Goal: Transaction & Acquisition: Purchase product/service

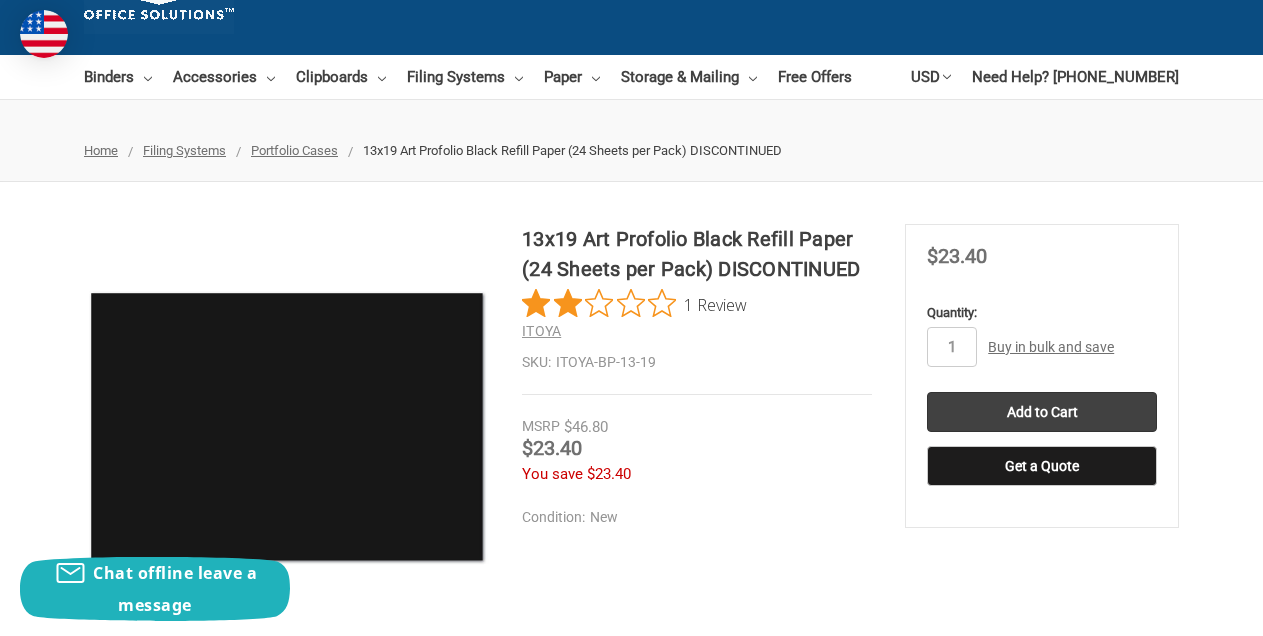
click at [716, 304] on span "1 Review" at bounding box center [715, 304] width 63 height 30
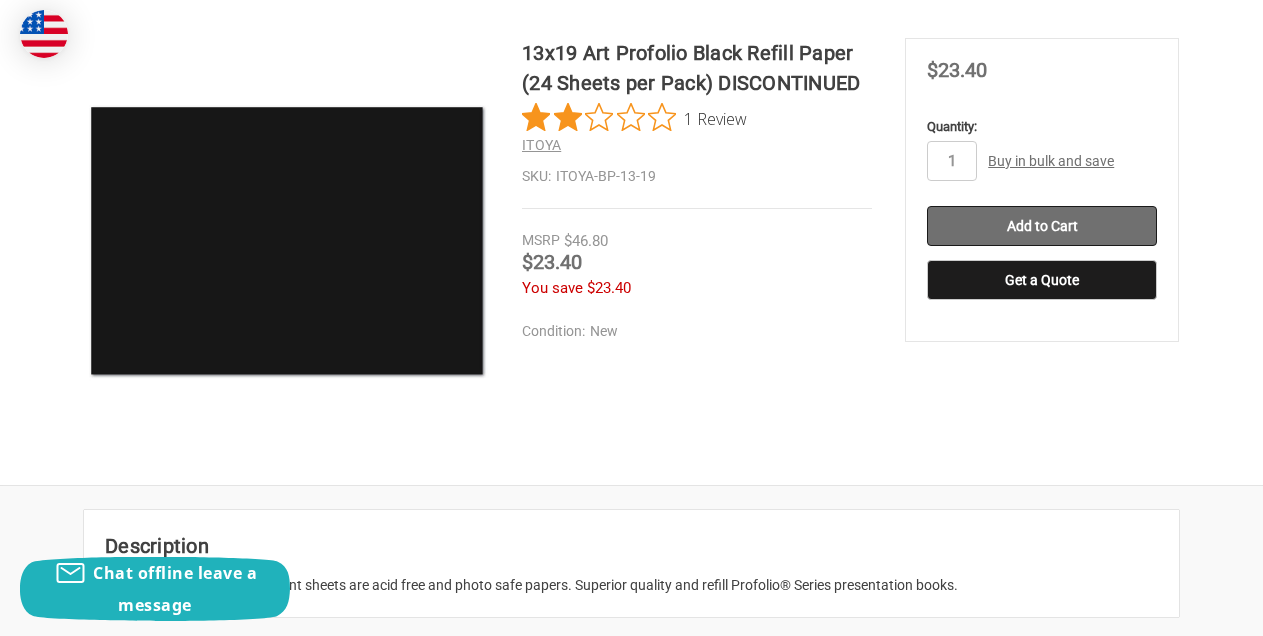
scroll to position [324, 0]
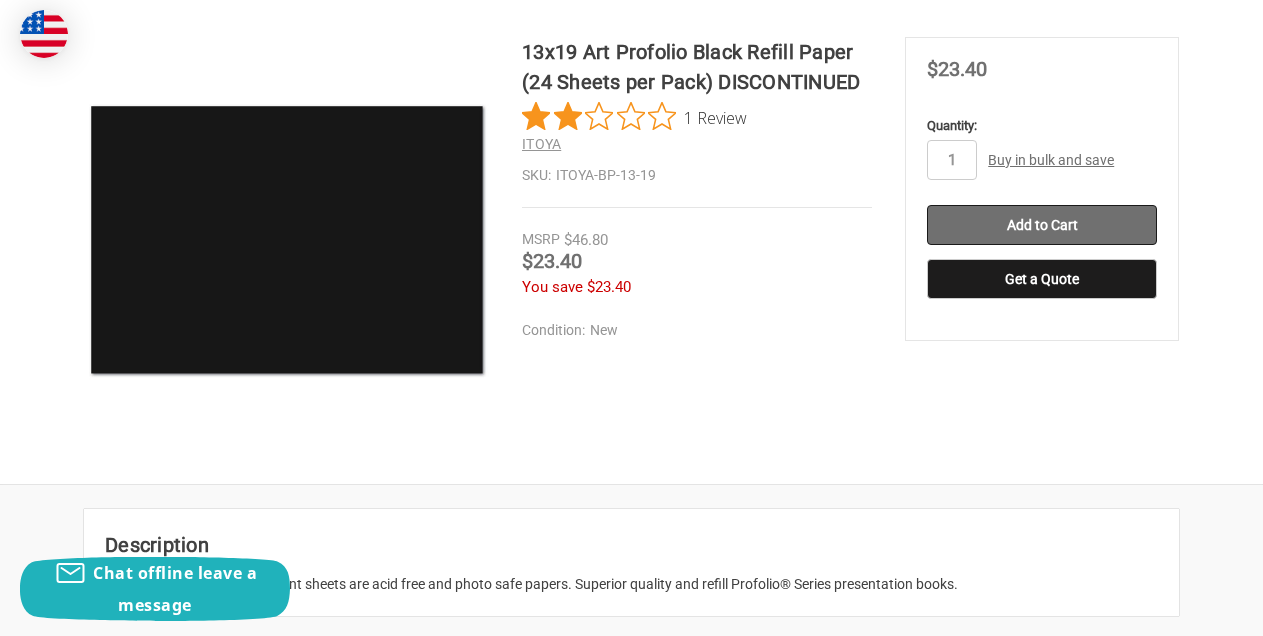
click at [1024, 214] on input "Add to Cart" at bounding box center [1042, 225] width 230 height 40
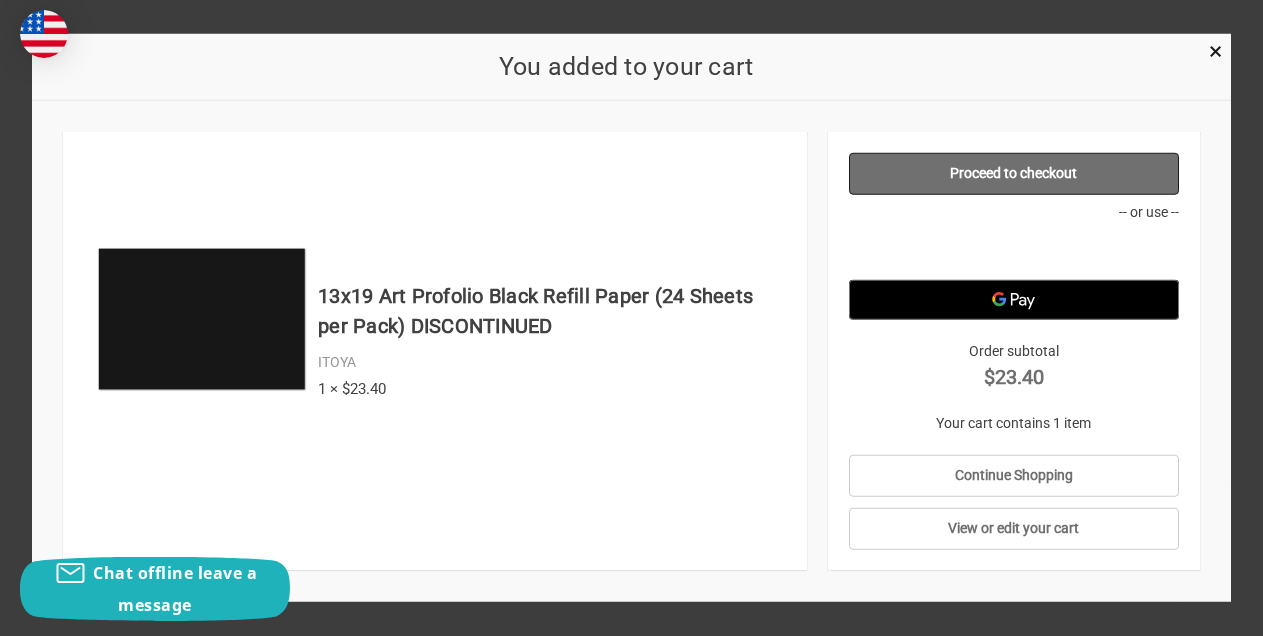
click at [991, 173] on link "Proceed to checkout" at bounding box center [1014, 174] width 330 height 42
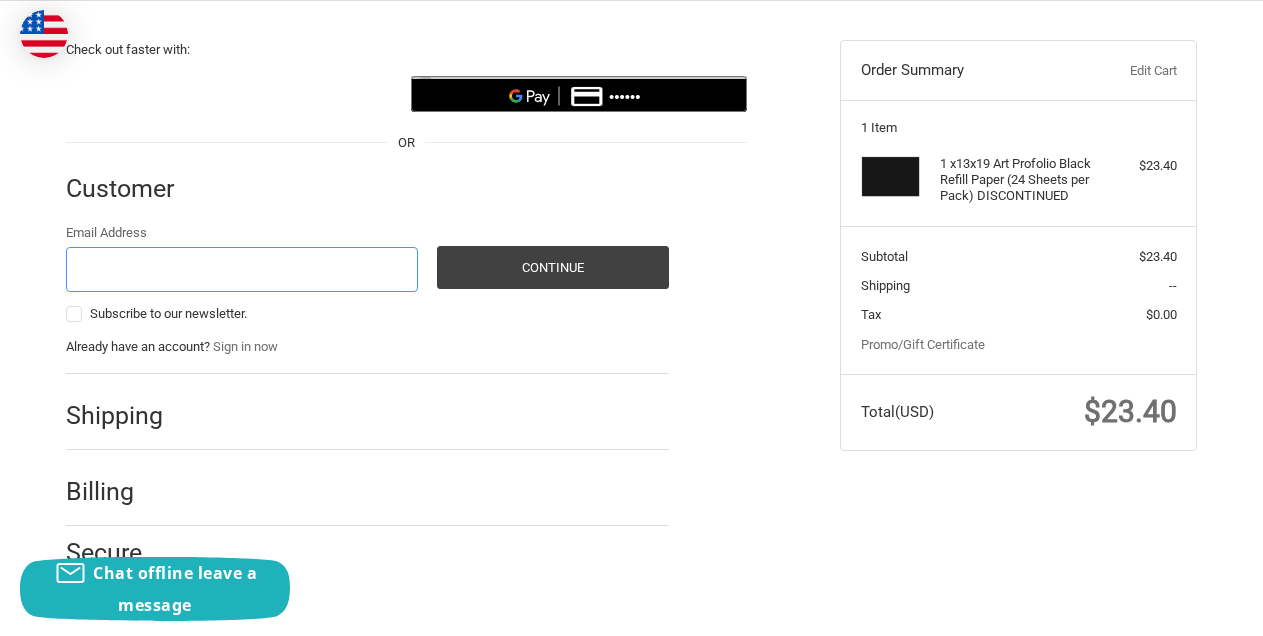
scroll to position [182, 0]
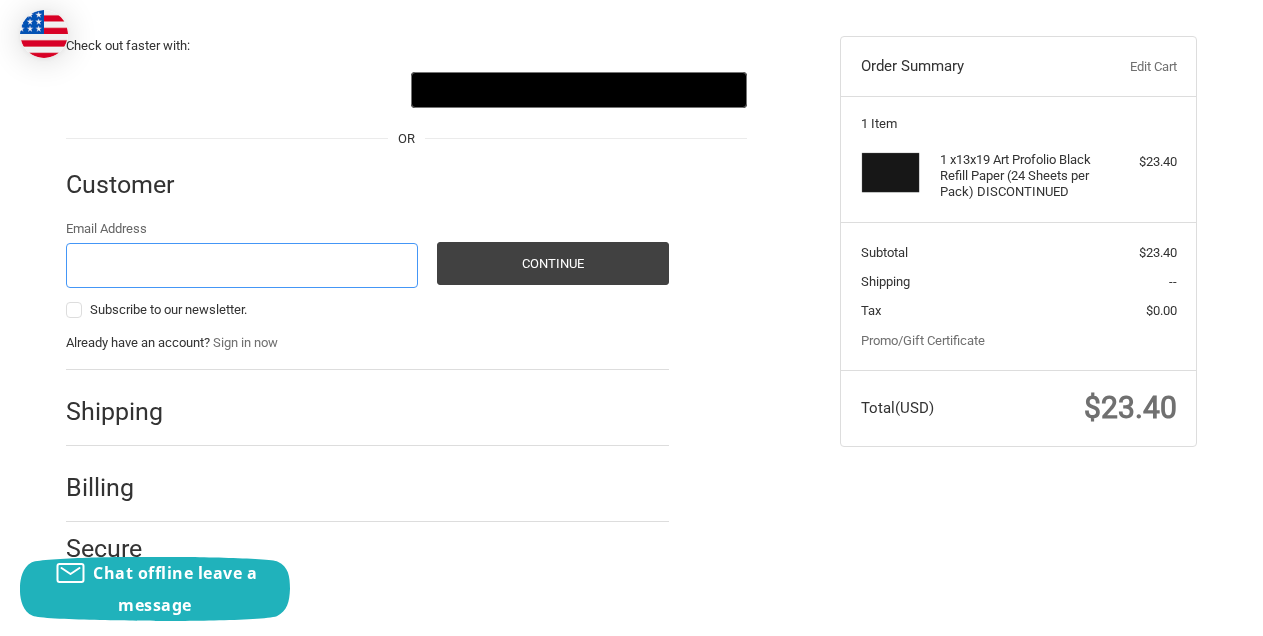
click at [368, 260] on input "Email Address" at bounding box center [242, 265] width 352 height 45
type input "jimmy1000@me.com"
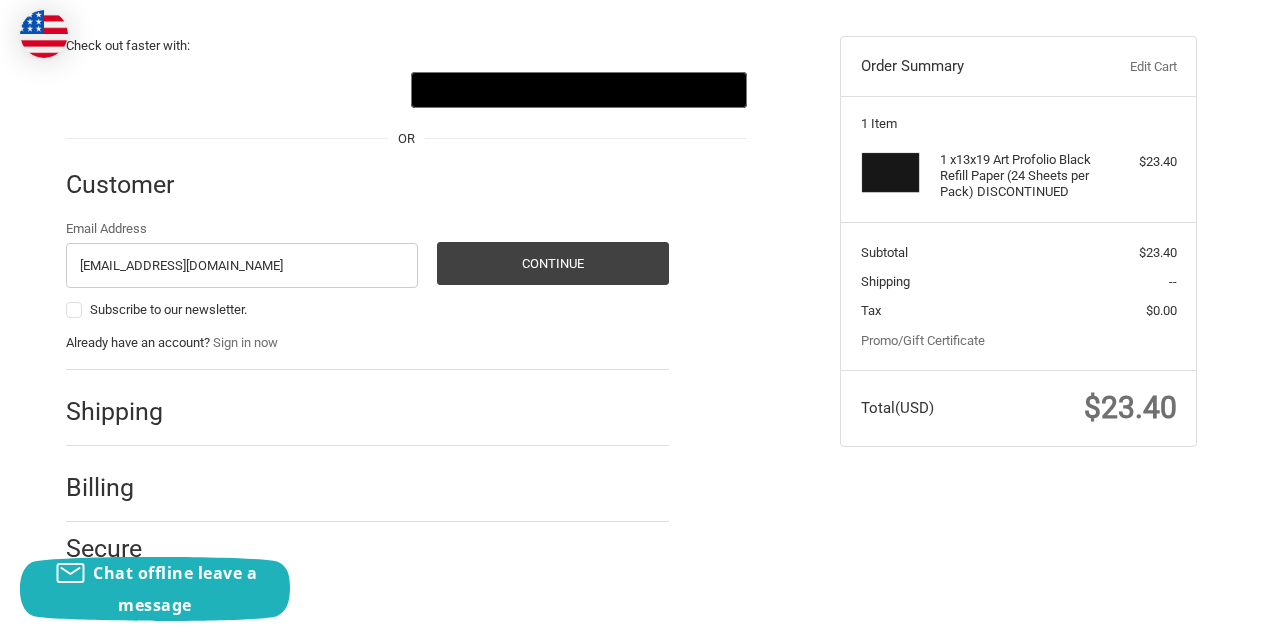
click at [125, 422] on h2 "Shipping" at bounding box center [124, 411] width 117 height 31
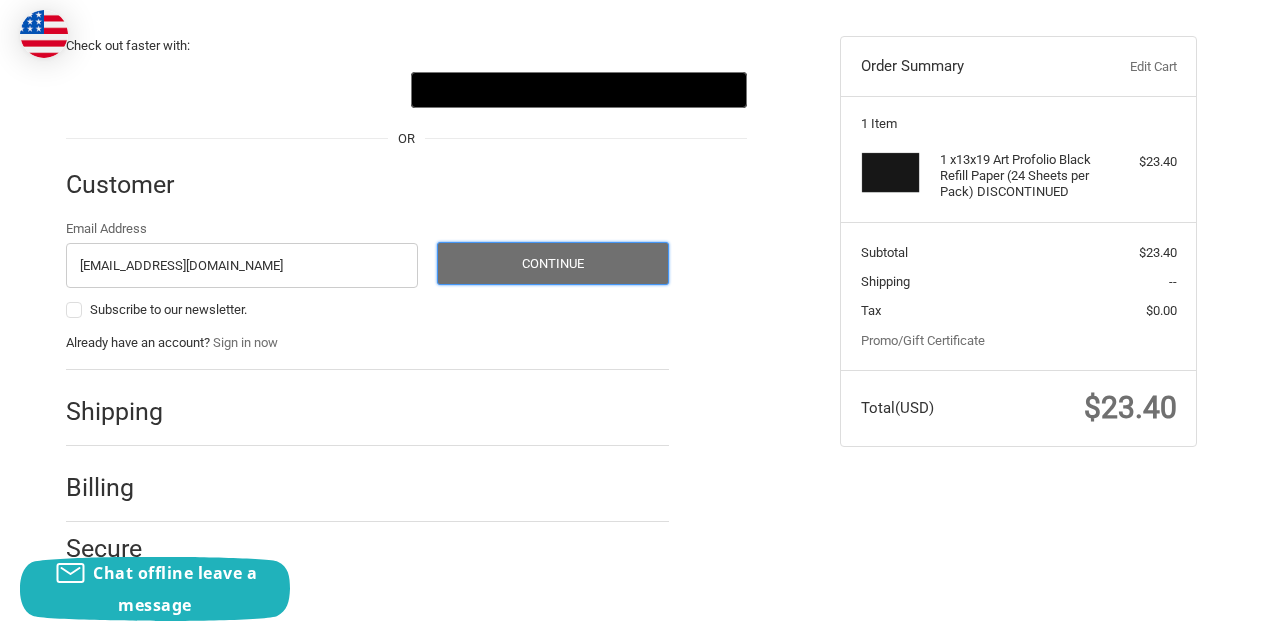
click at [506, 253] on button "Continue" at bounding box center [553, 263] width 232 height 43
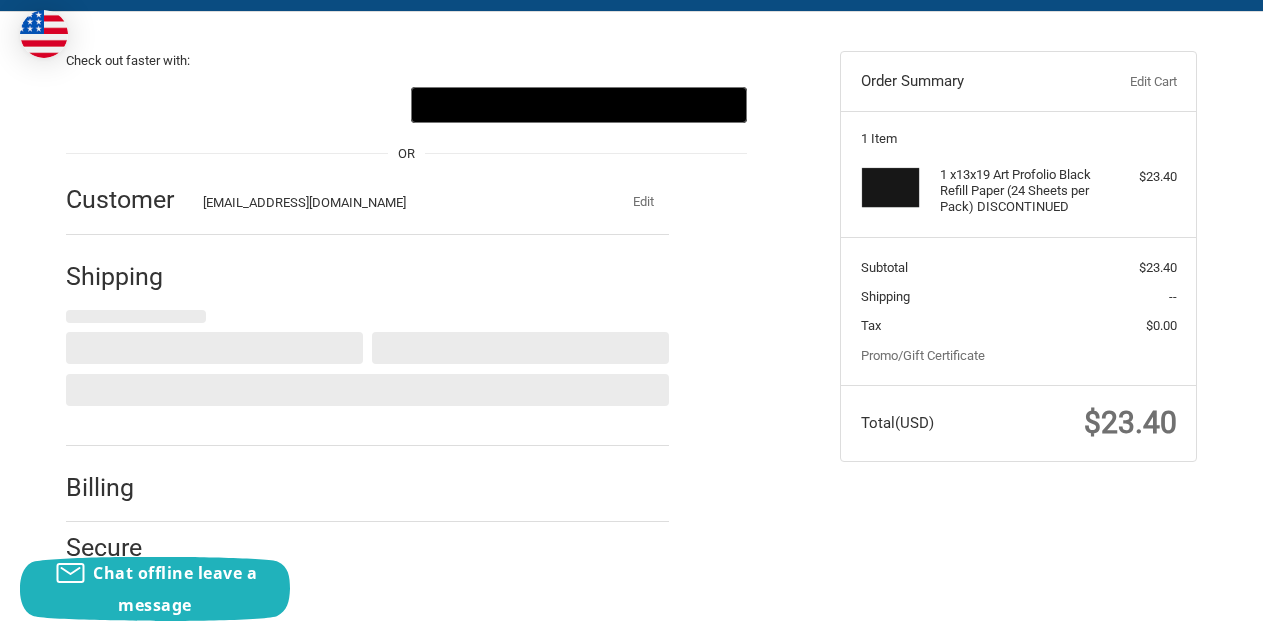
select select "US"
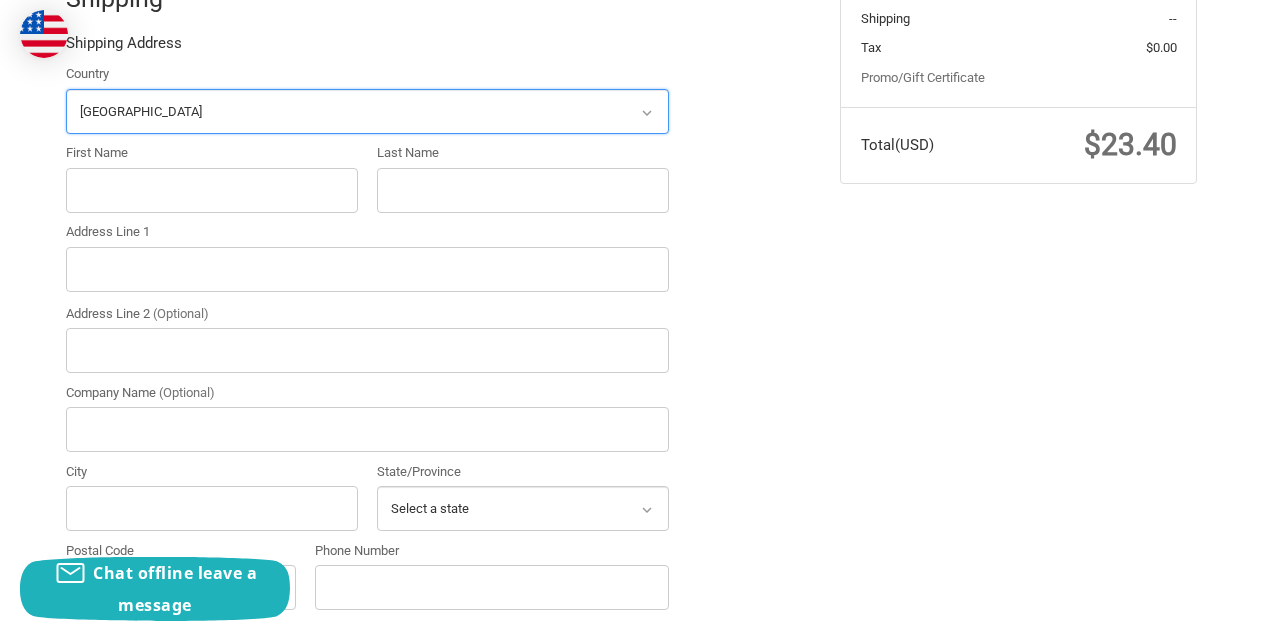
scroll to position [446, 0]
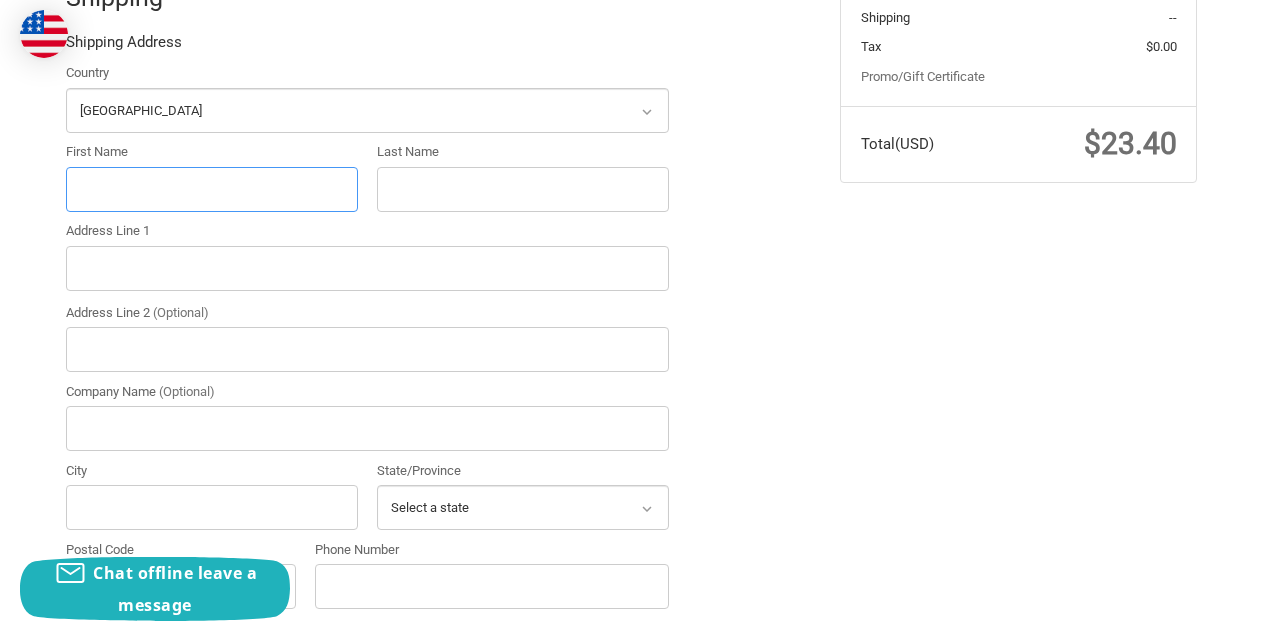
click at [230, 198] on input "First Name" at bounding box center [212, 189] width 292 height 45
type input "James"
type input "Smith"
type input "2412 Pershing Drive"
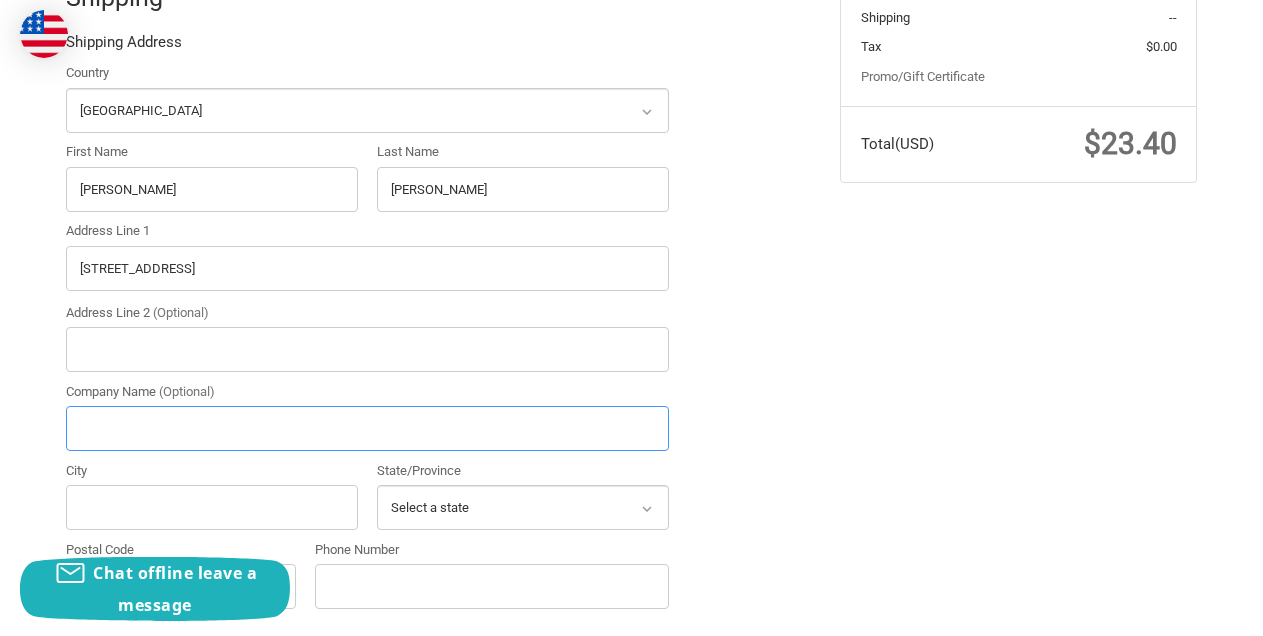
type input "James Charles Smith Photography"
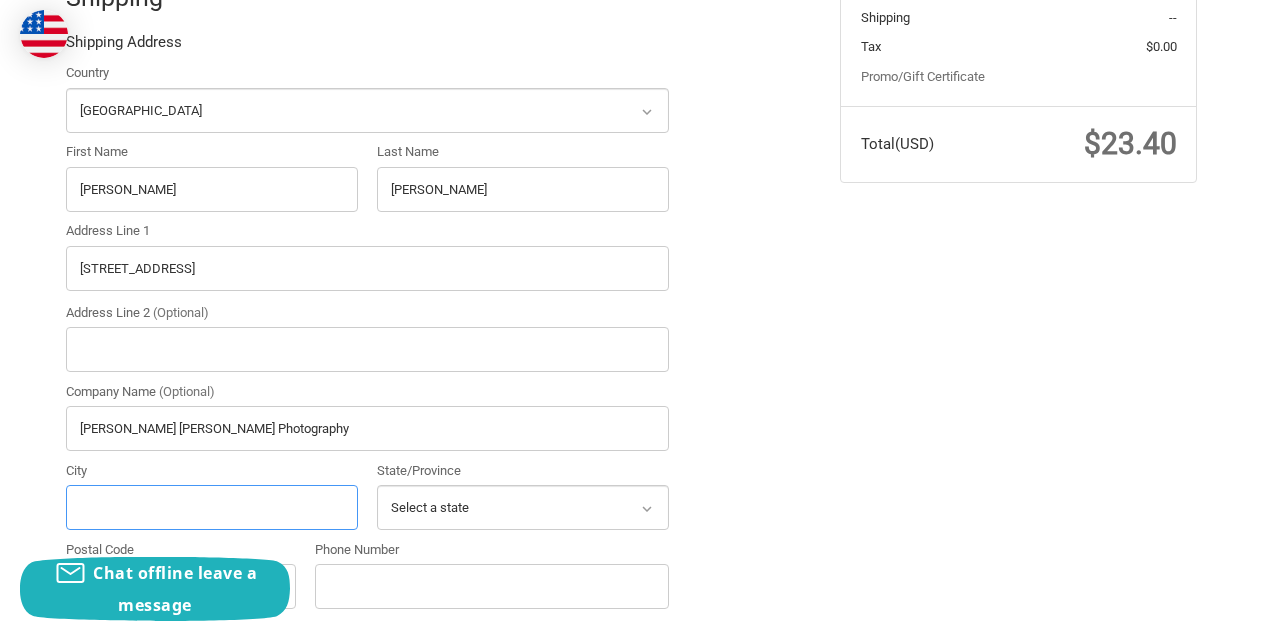
type input "Hays"
select select "KS"
type input "67601"
type input "8186791293"
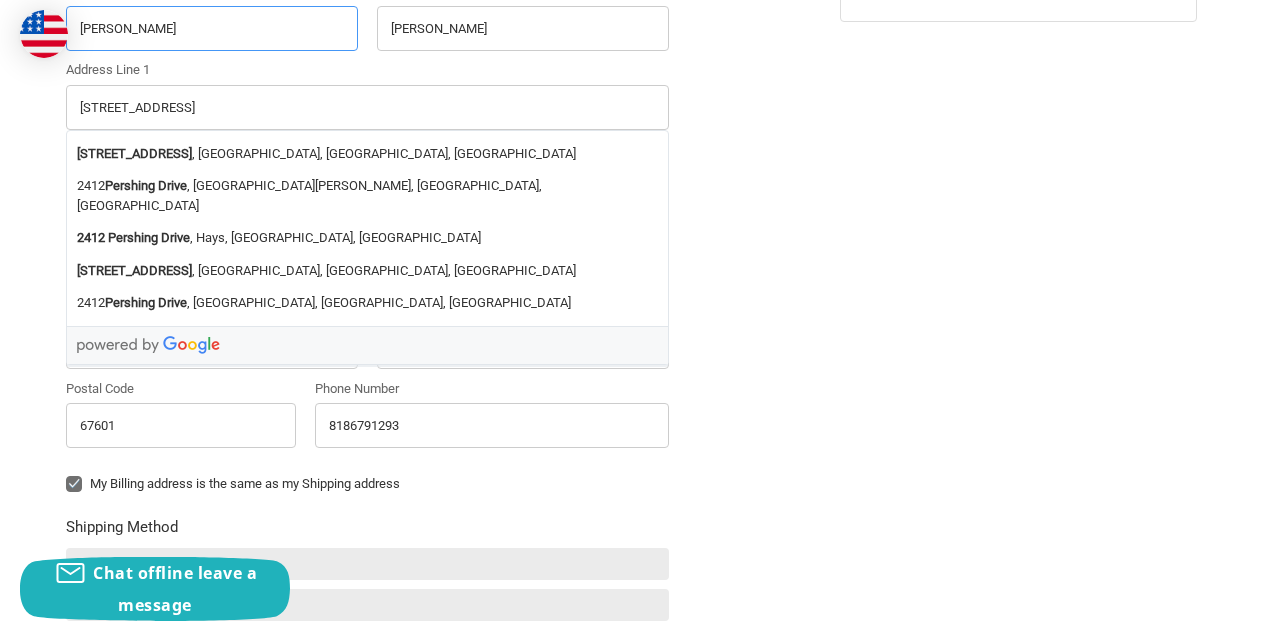
scroll to position [628, 0]
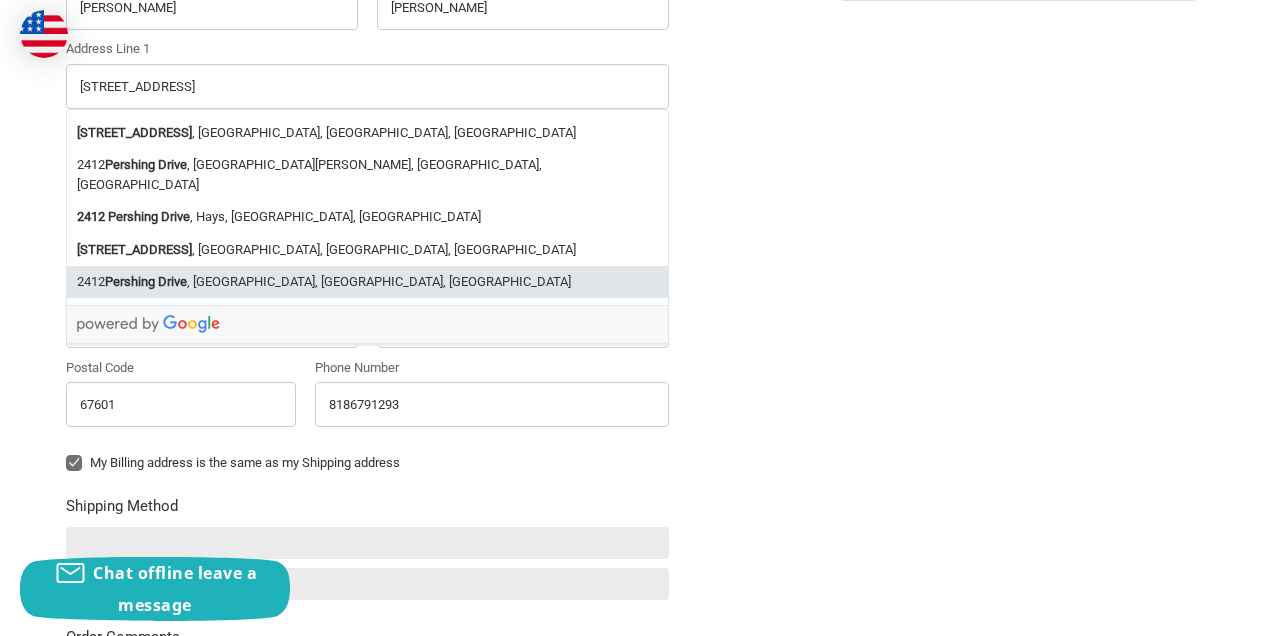
click at [531, 444] on div "Country Select a country Afghanistan Åland Islands Albania Algeria American Sam…" at bounding box center [367, 179] width 603 height 597
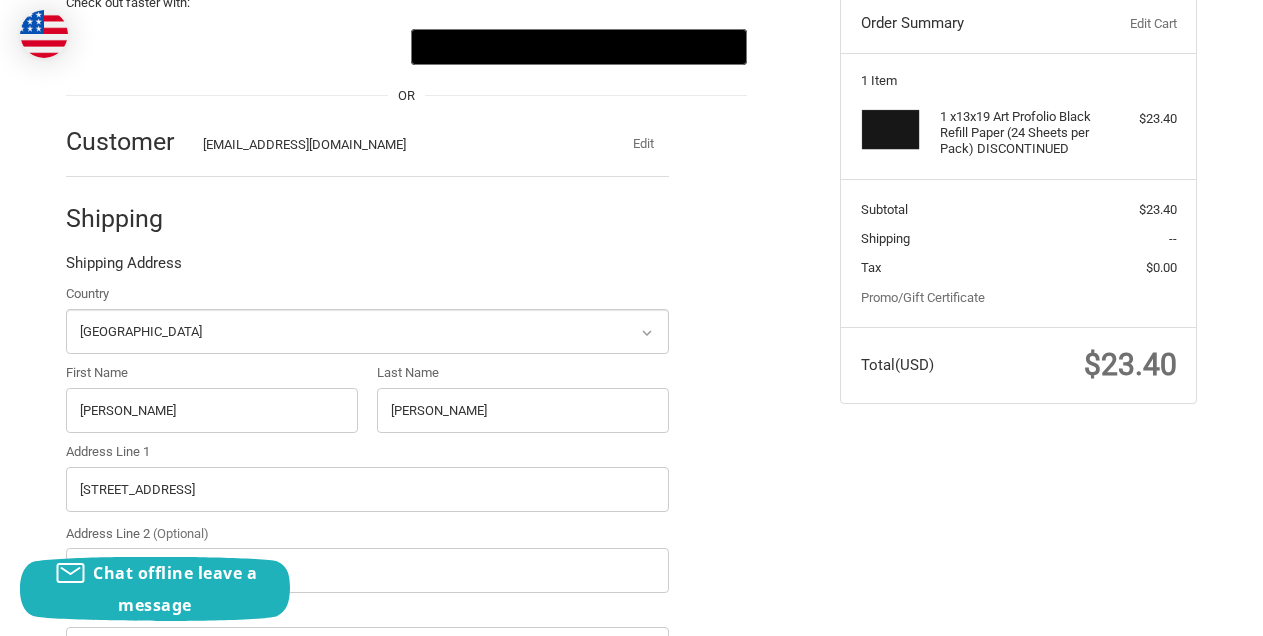
scroll to position [0, 0]
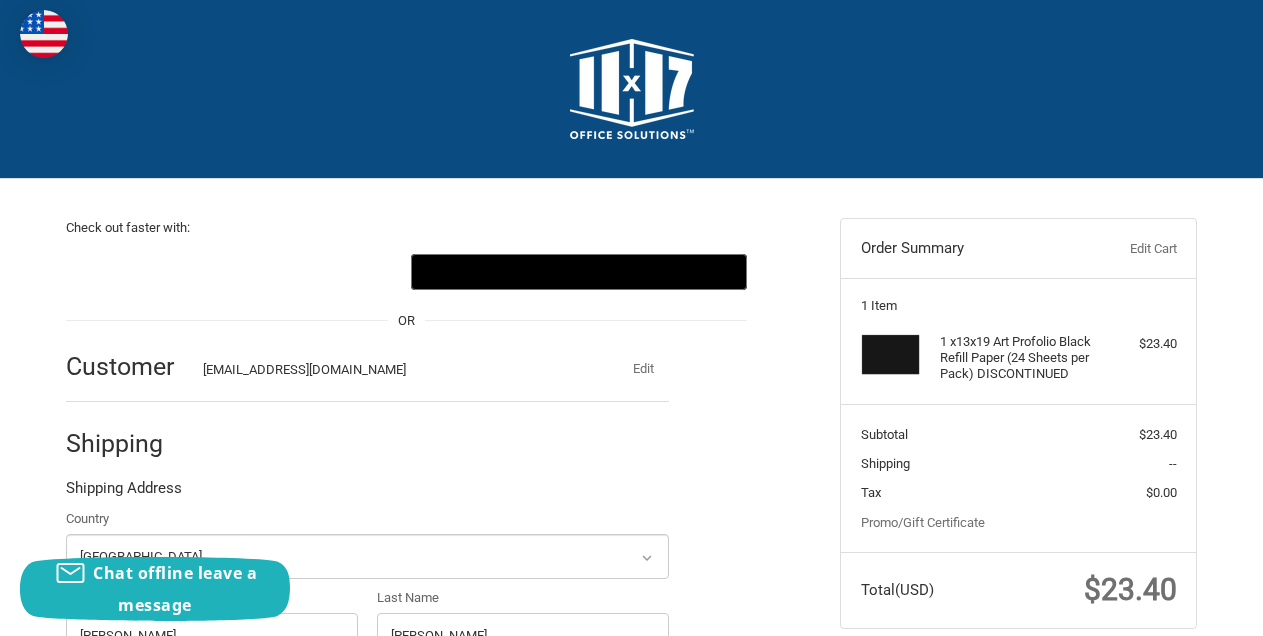
radio input "true"
